Goal: Task Accomplishment & Management: Manage account settings

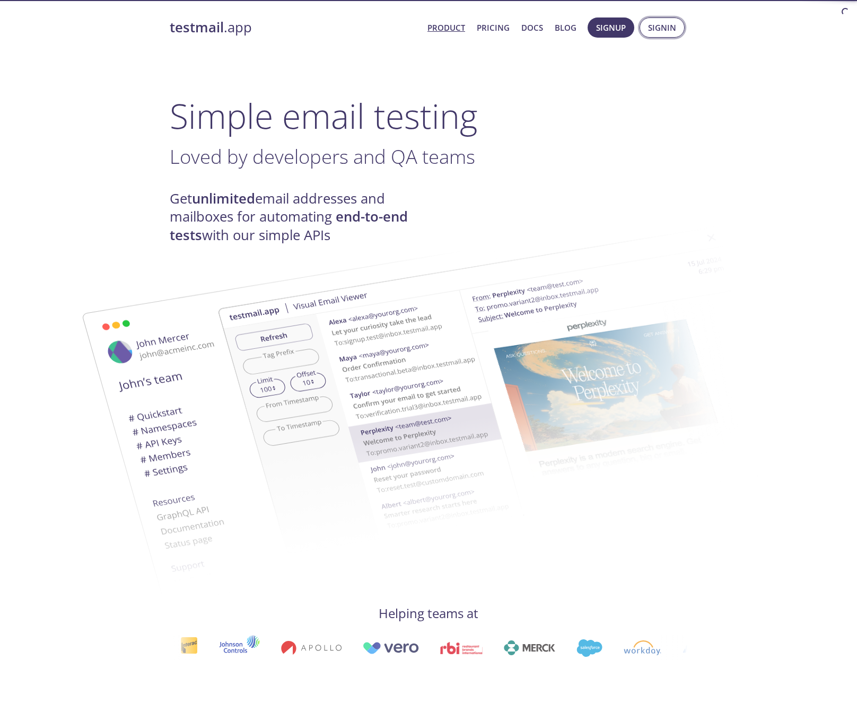
click at [668, 28] on span "Signin" at bounding box center [662, 28] width 28 height 14
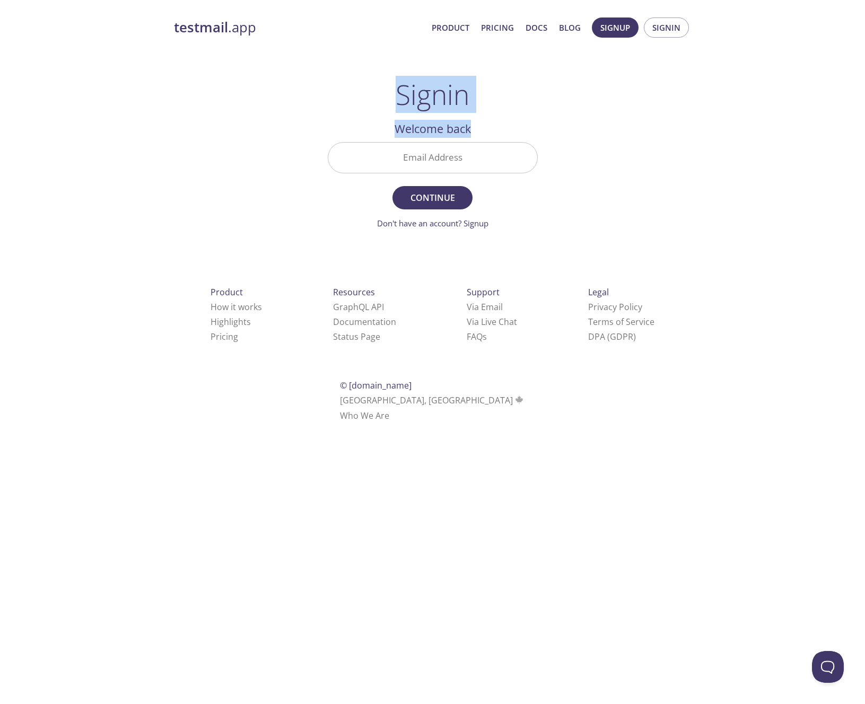
drag, startPoint x: 390, startPoint y: 99, endPoint x: 514, endPoint y: 128, distance: 128.1
click at [514, 128] on div "Signin Welcome back Email Address Continue Don't have an account? Signup Check …" at bounding box center [433, 153] width 210 height 151
click at [514, 128] on h2 "Welcome back" at bounding box center [433, 129] width 210 height 18
click at [457, 158] on input "Email Address" at bounding box center [432, 158] width 209 height 30
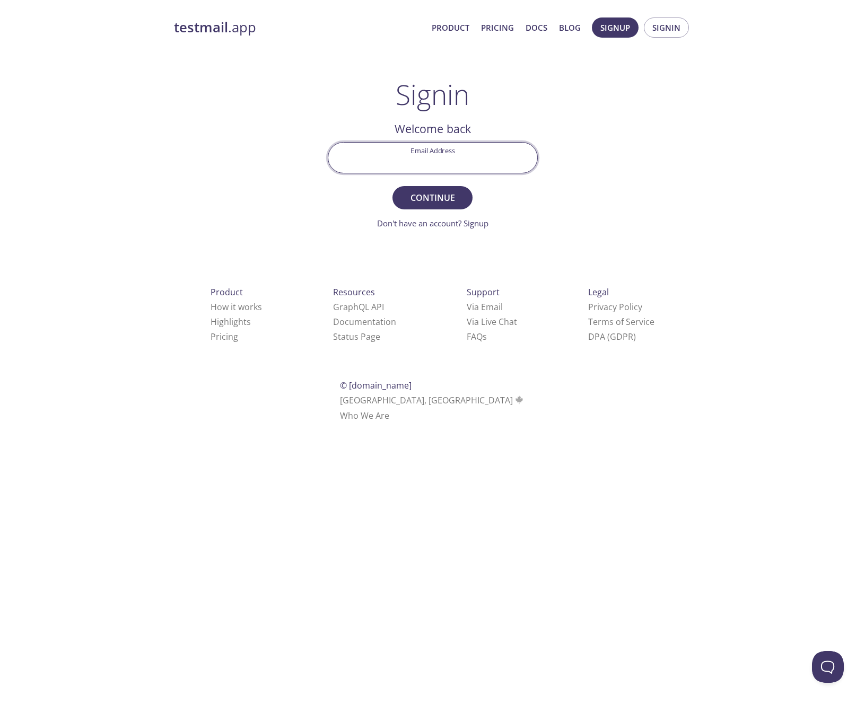
click at [689, 41] on div "testmail .app Product Pricing Docs Blog Signup Signin" at bounding box center [433, 28] width 518 height 34
drag, startPoint x: 185, startPoint y: 38, endPoint x: 308, endPoint y: 29, distance: 122.8
click at [308, 29] on div "testmail .app Product Pricing Docs Blog Signup Signin" at bounding box center [433, 28] width 518 height 34
